Goal: Transaction & Acquisition: Purchase product/service

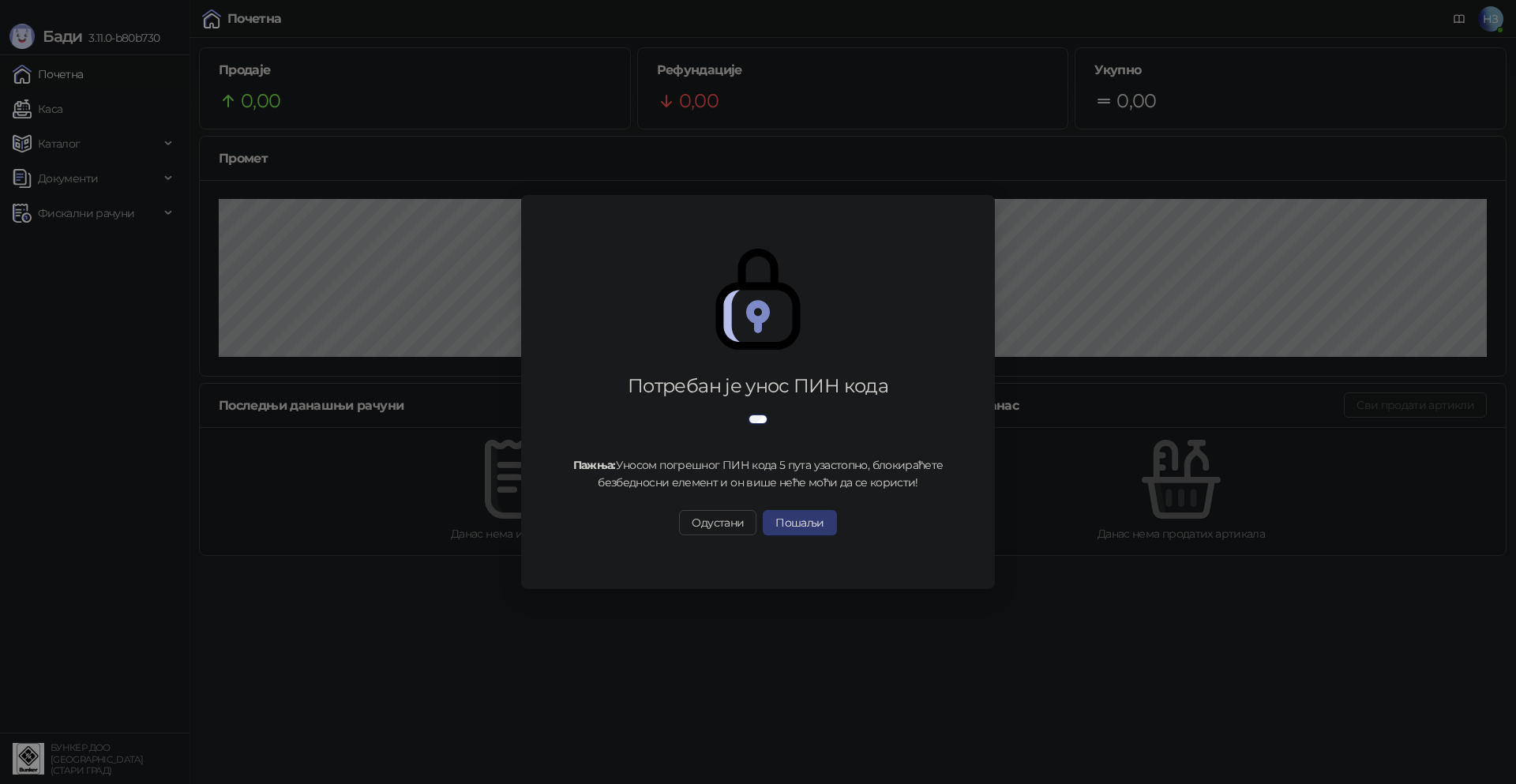
click at [75, 112] on div "Потребан је унос ПИН кода Пажња: Уносом погрешног ПИН кода 5 пута узастопно, бл…" at bounding box center [758, 392] width 1516 height 784
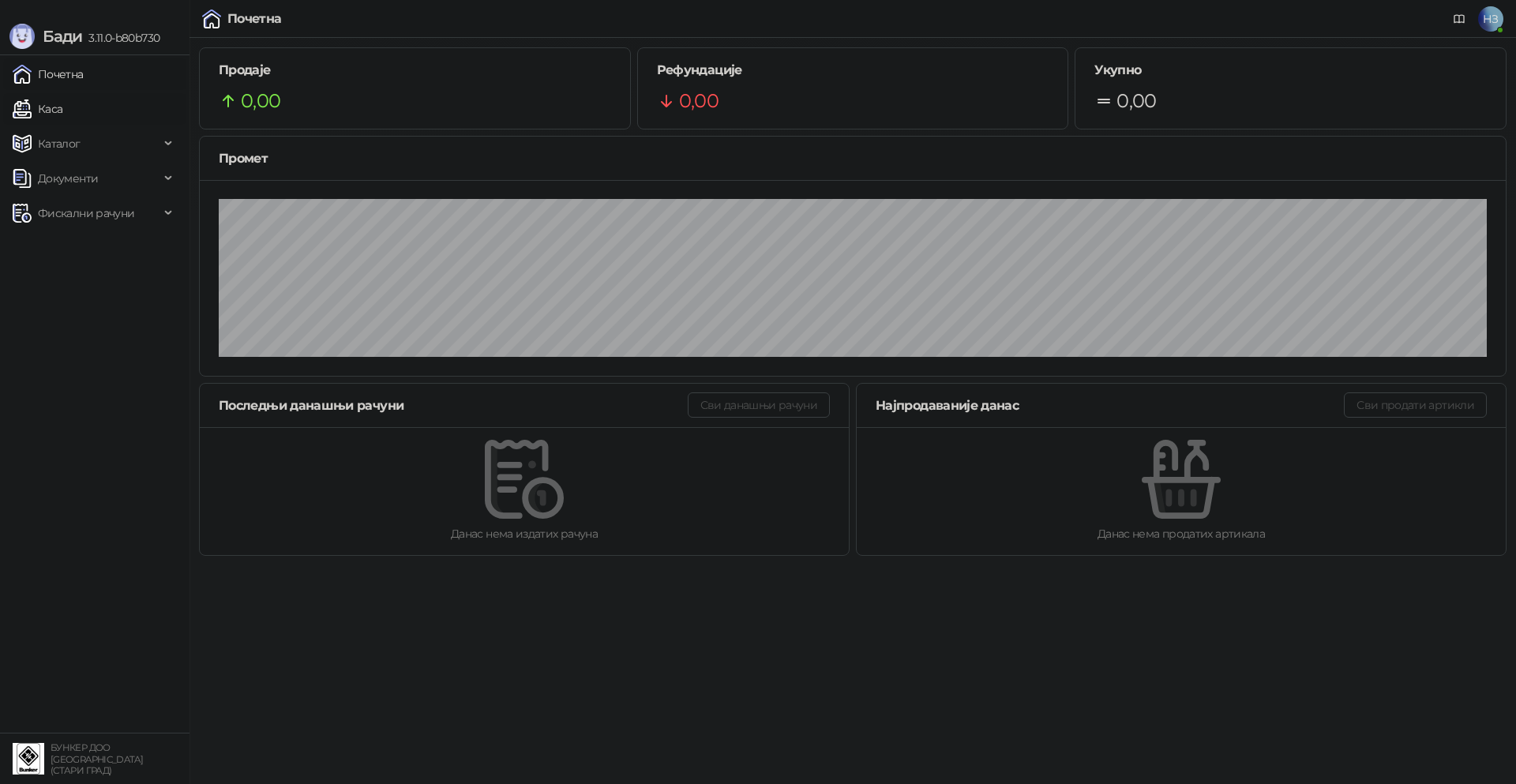
click at [62, 106] on link "Каса" at bounding box center [37, 109] width 50 height 31
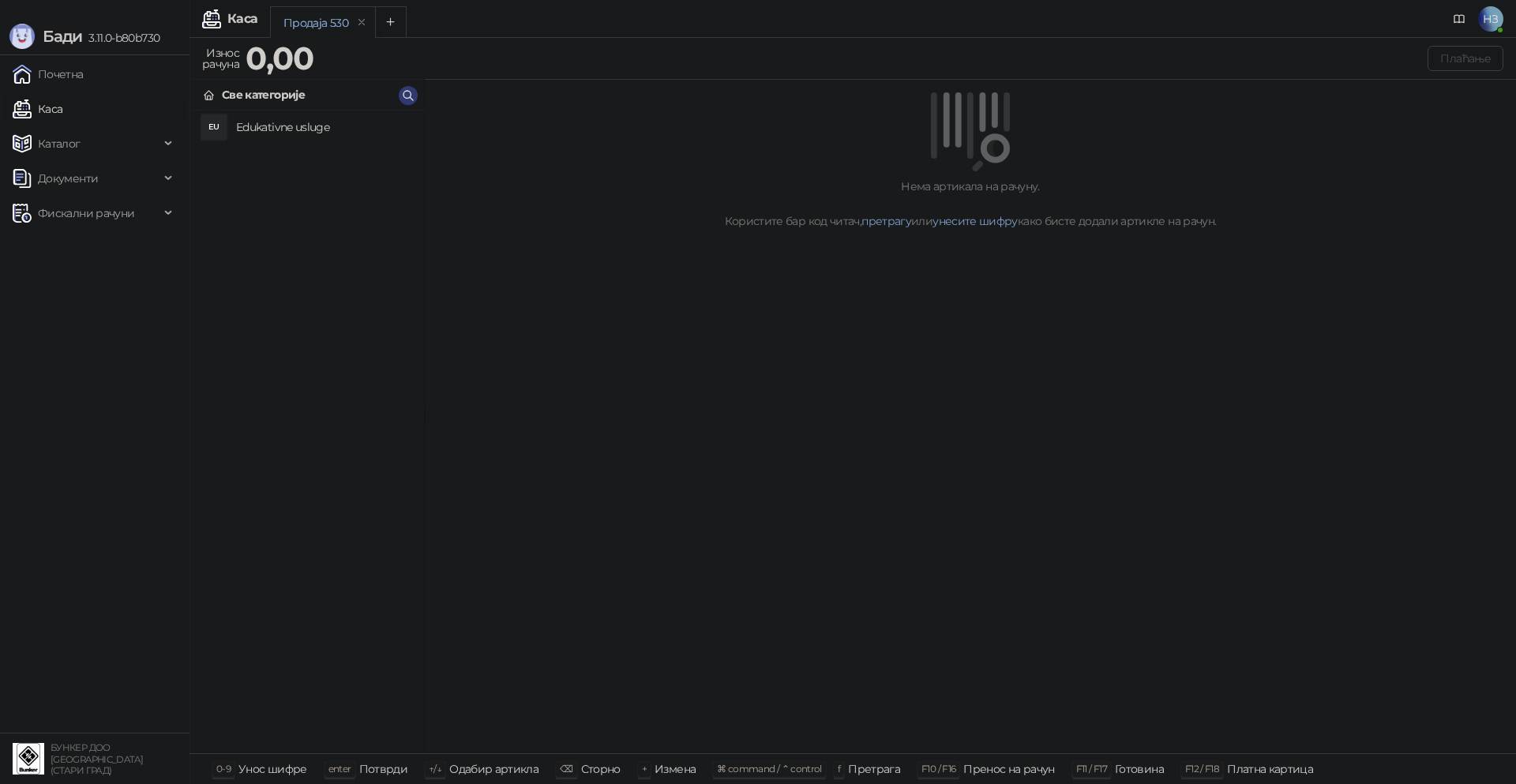
click at [238, 123] on h4 "Edukativne usluge" at bounding box center [324, 127] width 176 height 26
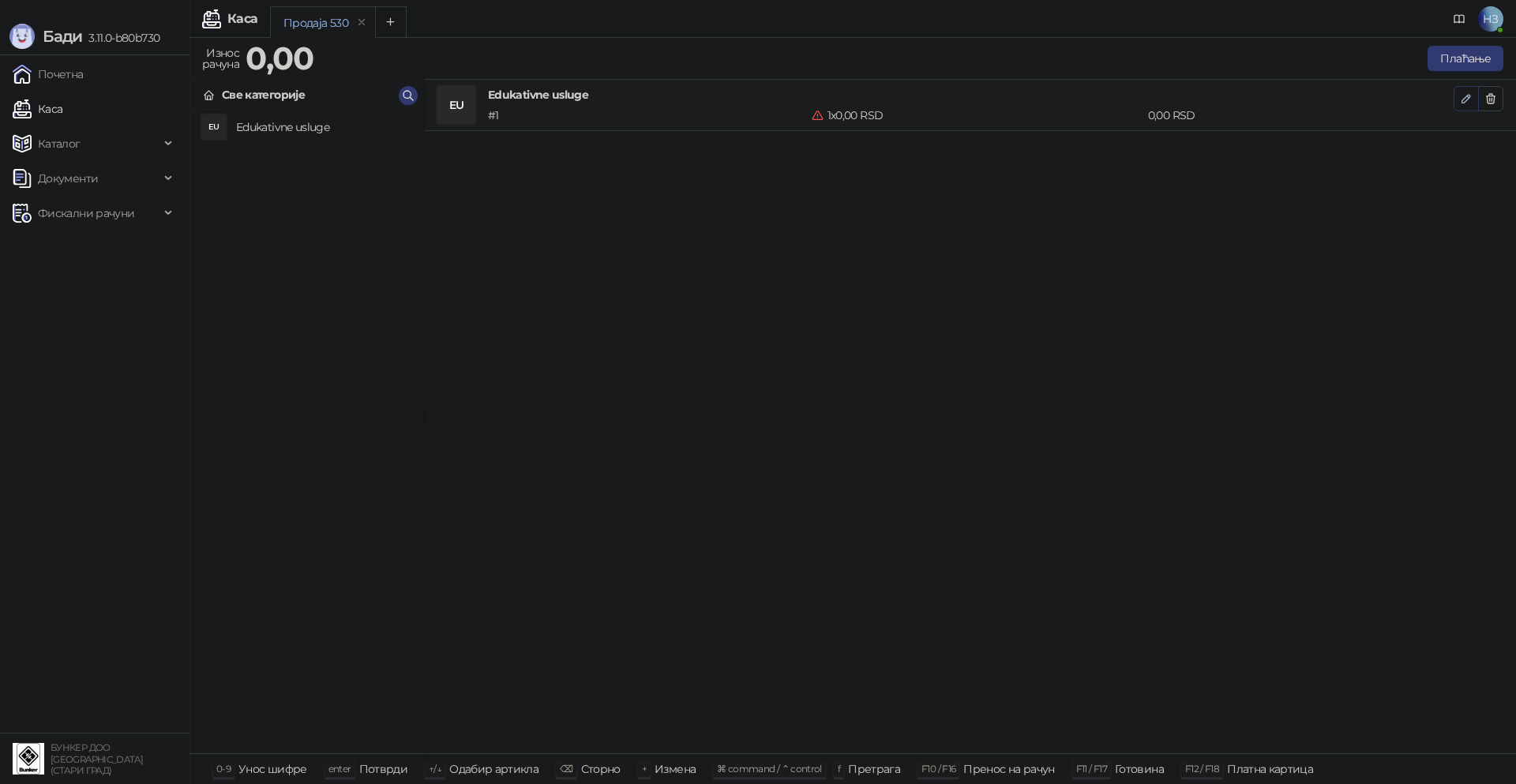
click at [1460, 95] on icon "button" at bounding box center [1465, 99] width 12 height 12
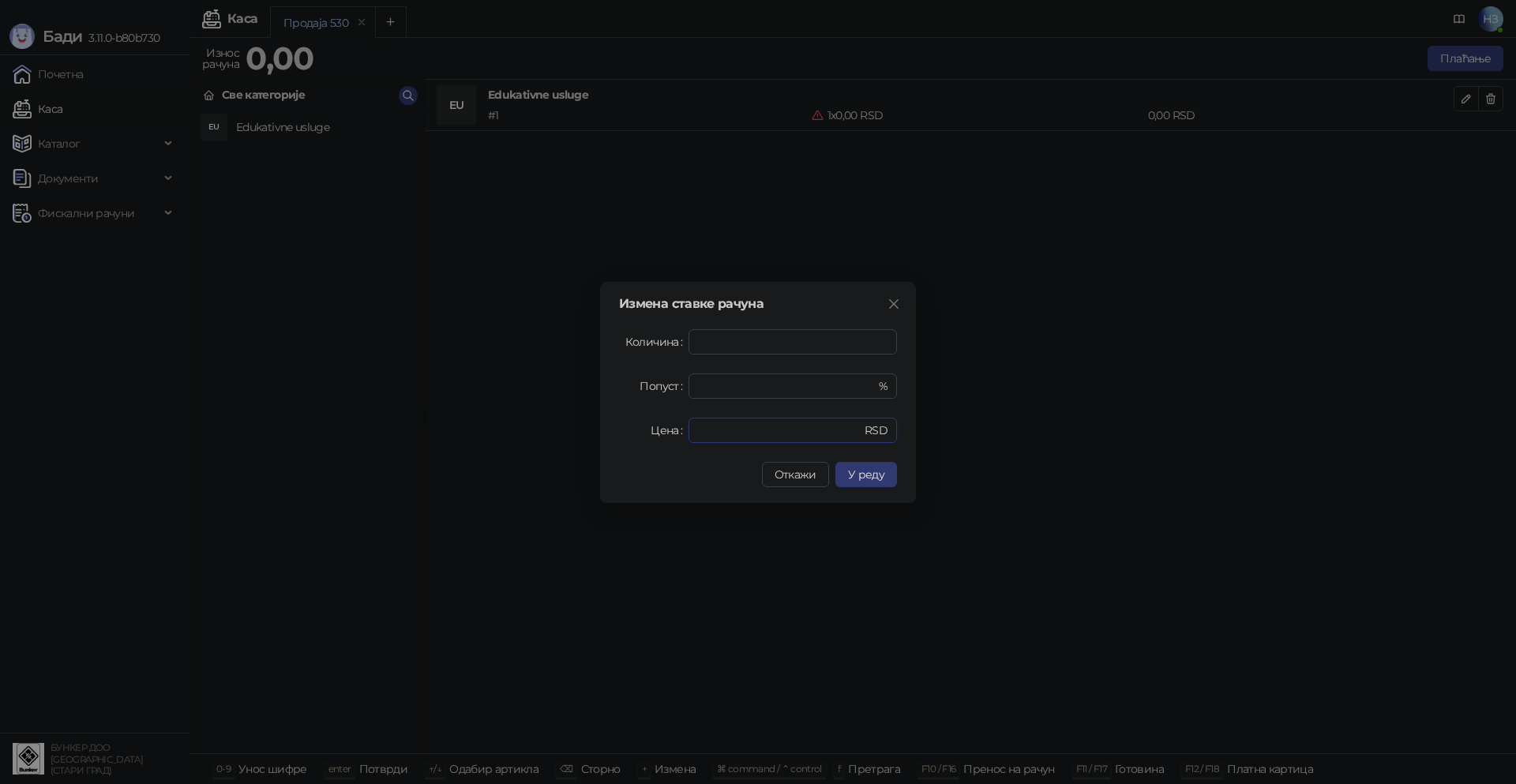
drag, startPoint x: 725, startPoint y: 429, endPoint x: 659, endPoint y: 430, distance: 66.0
click at [659, 430] on div "Цена * RSD" at bounding box center [758, 430] width 278 height 26
type input "****"
click at [874, 473] on span "У реду" at bounding box center [866, 474] width 36 height 14
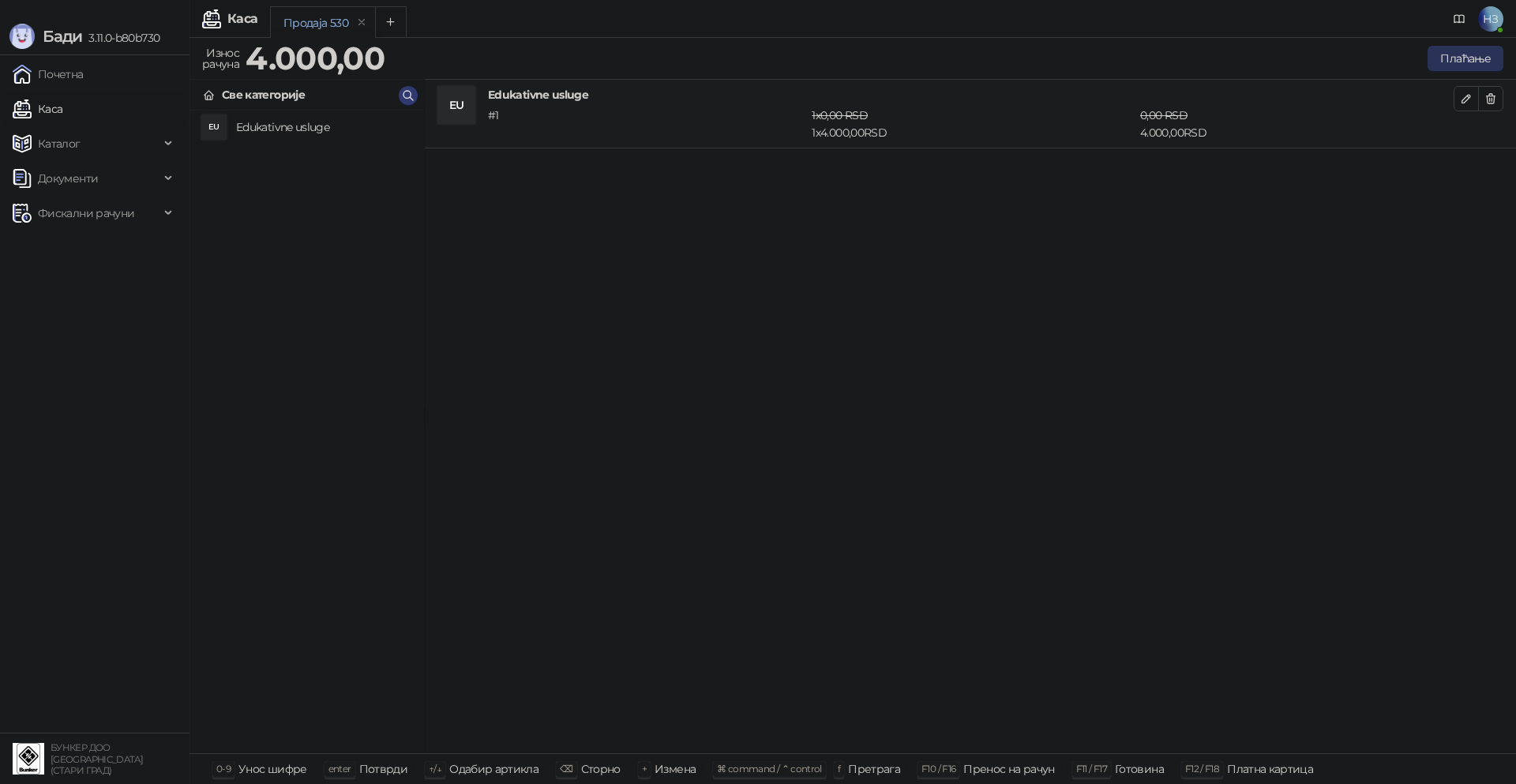
click at [1459, 54] on button "Плаћање" at bounding box center [1465, 58] width 76 height 26
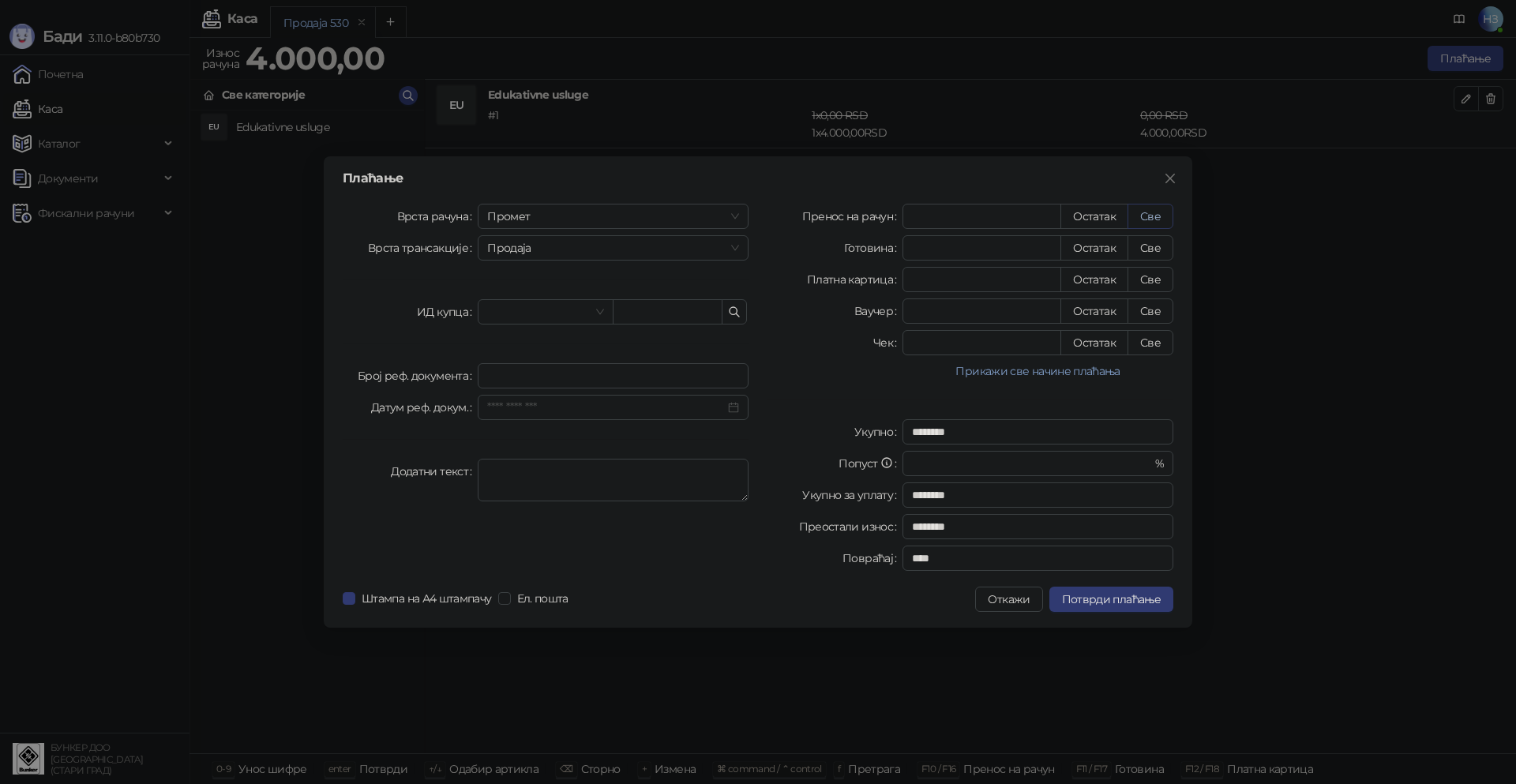
click at [1160, 211] on button "Све" at bounding box center [1150, 216] width 46 height 26
type input "****"
click at [1093, 602] on span "Потврди плаћање" at bounding box center [1110, 599] width 99 height 14
